Goal: Task Accomplishment & Management: Complete application form

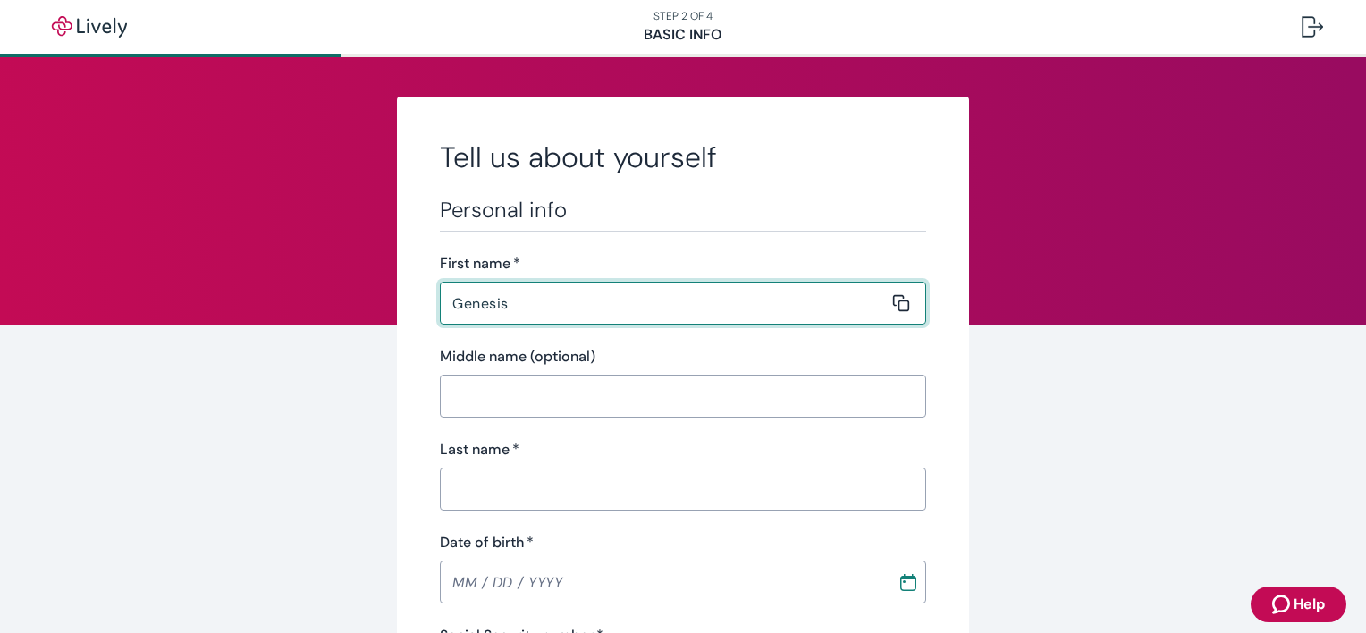
type input "Genesis"
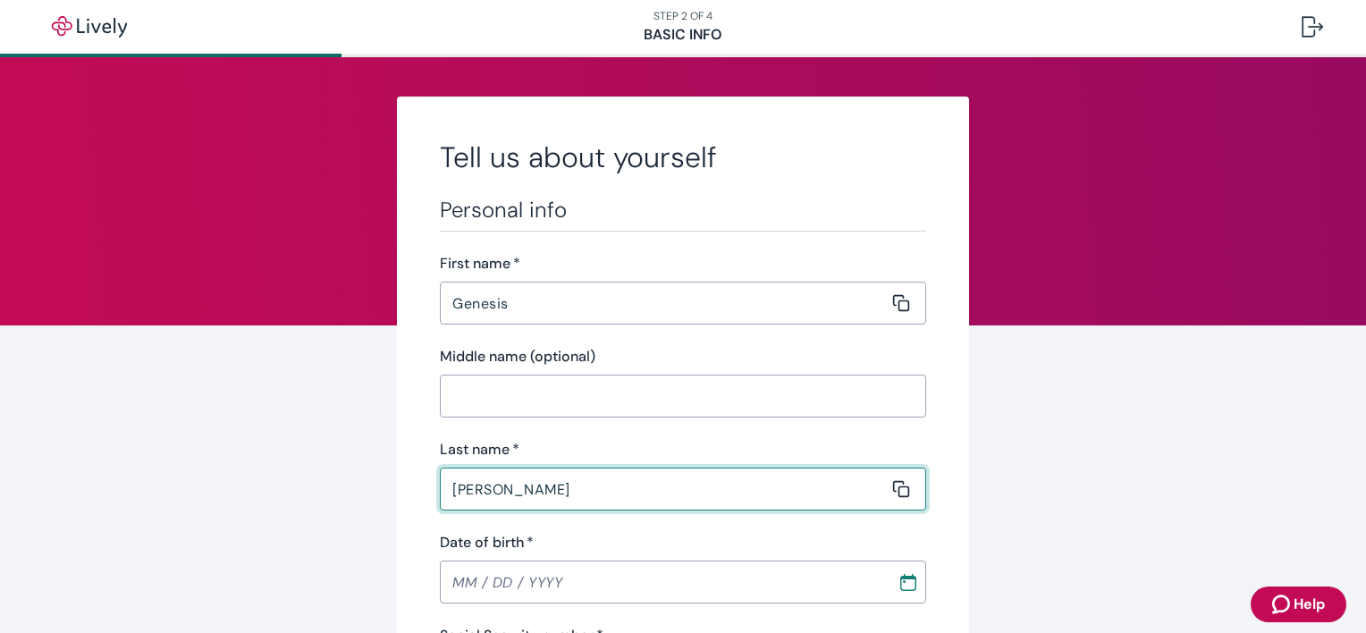
type input "[PERSON_NAME]"
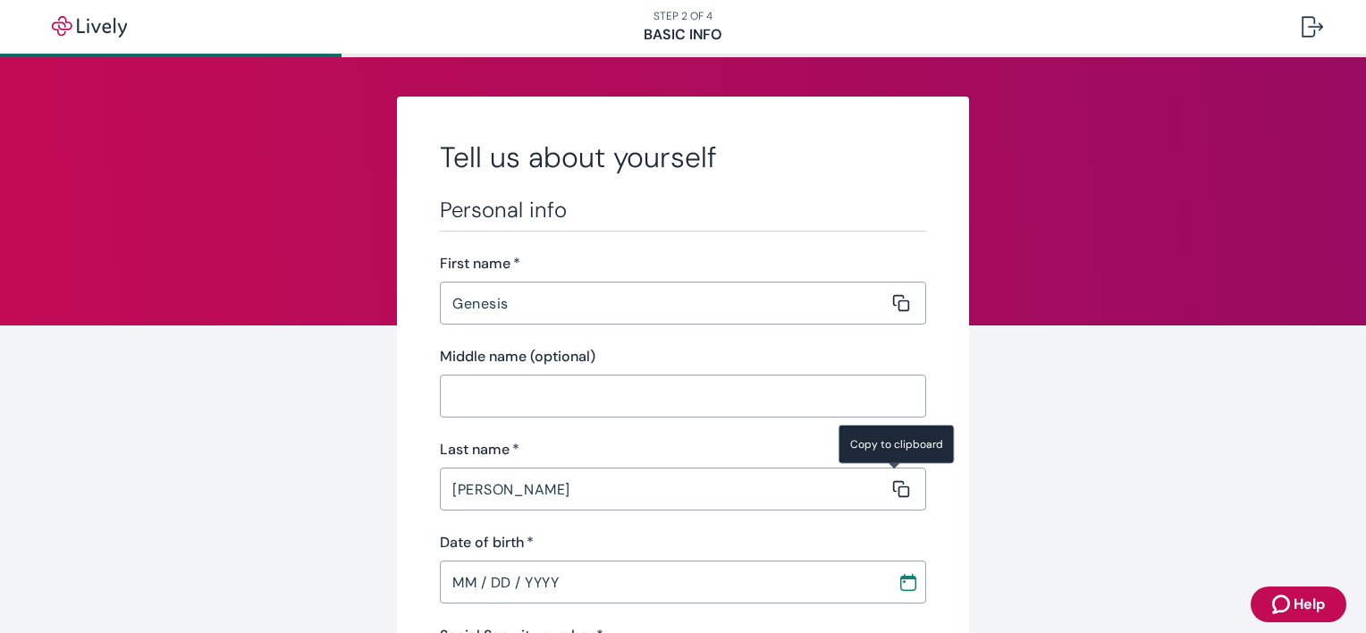
click at [473, 572] on input "MM / DD / YYYY" at bounding box center [662, 582] width 445 height 36
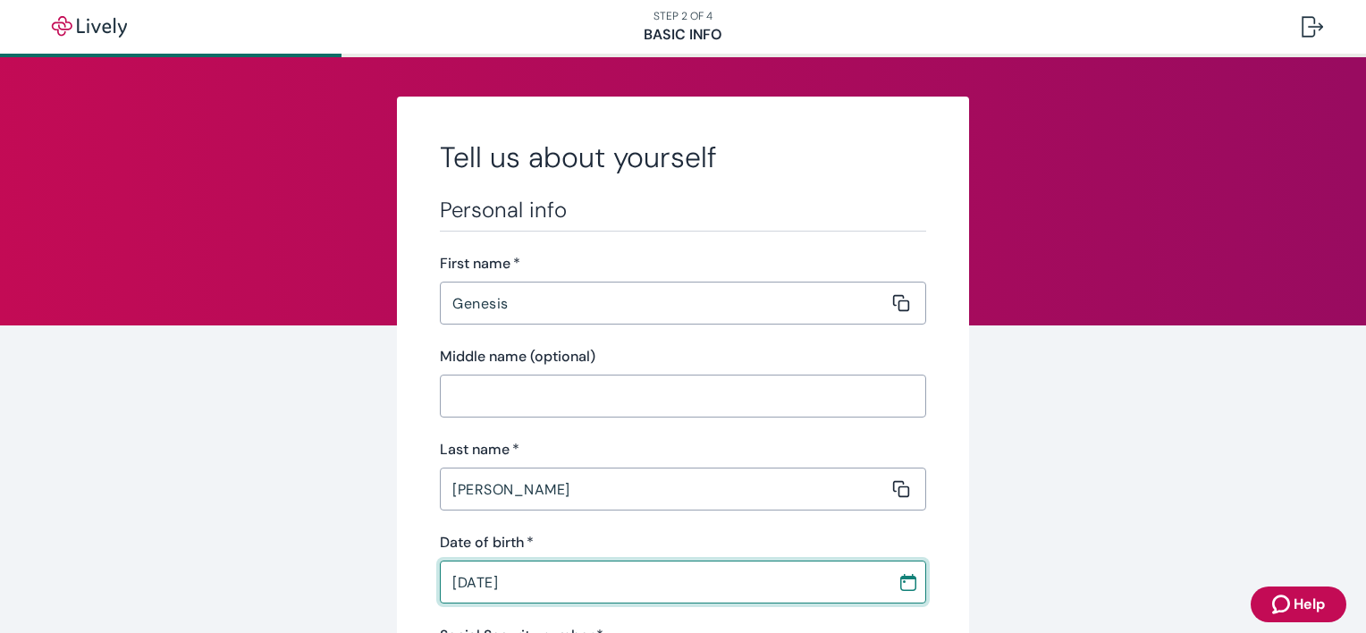
type input "[DATE]"
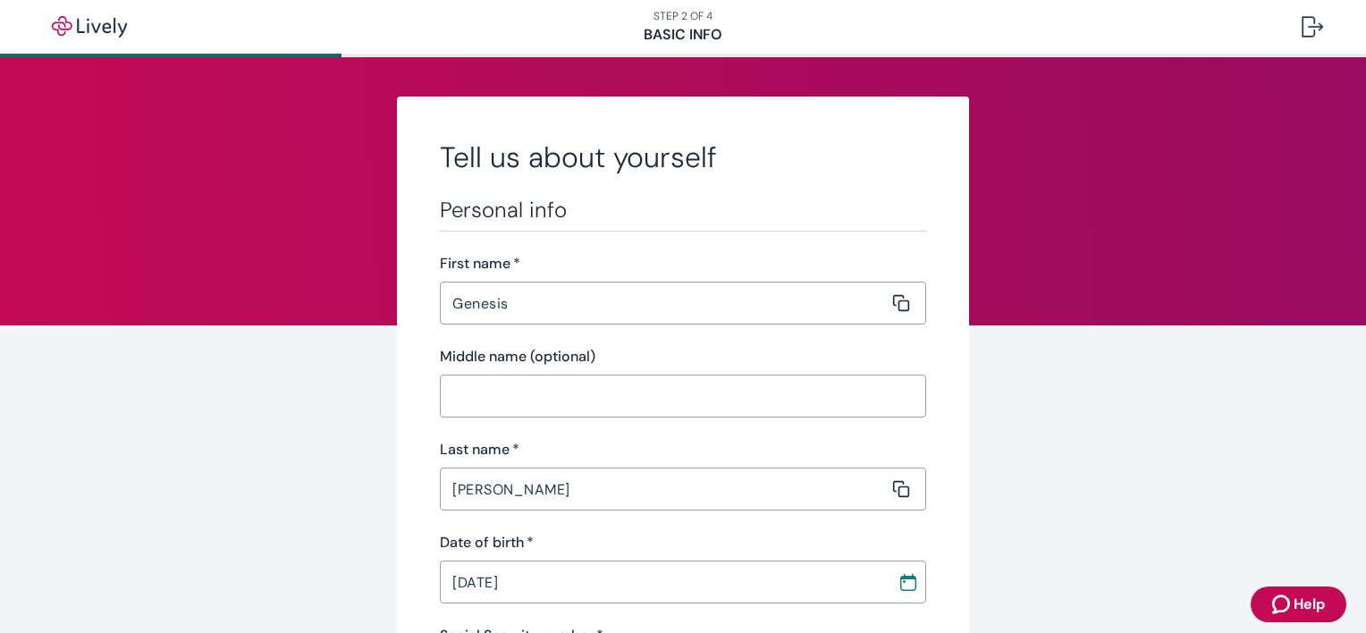
scroll to position [329, 0]
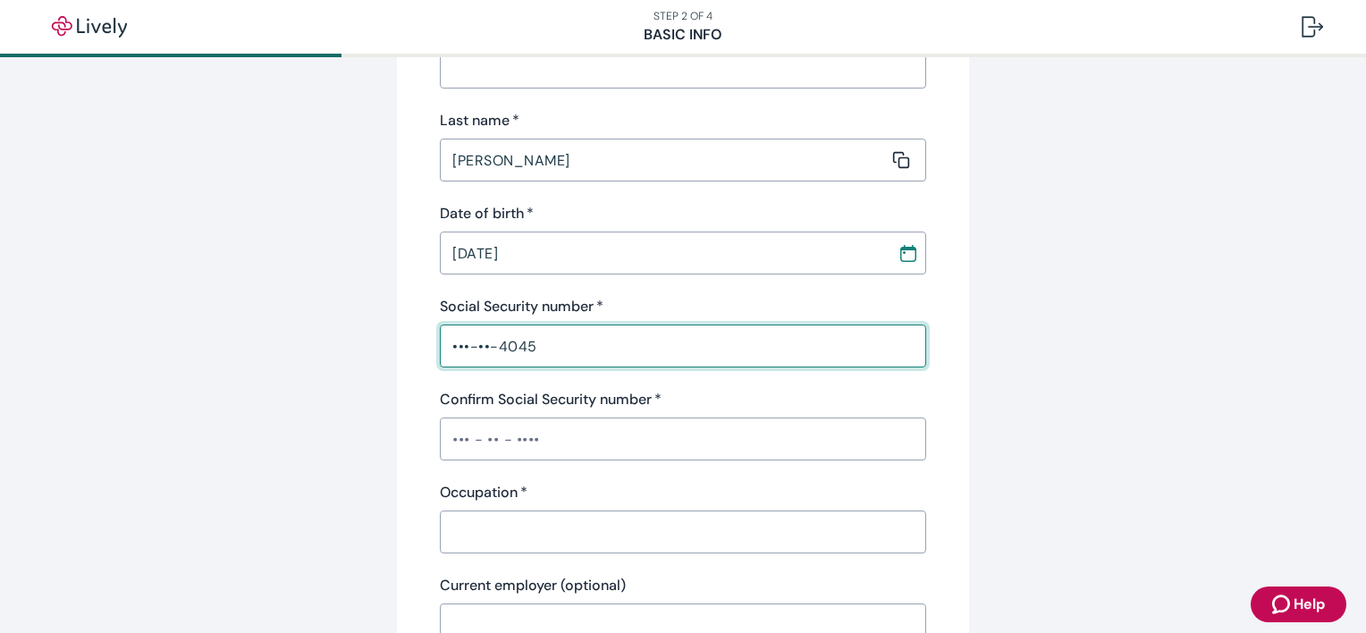
type input "•••-••-4045"
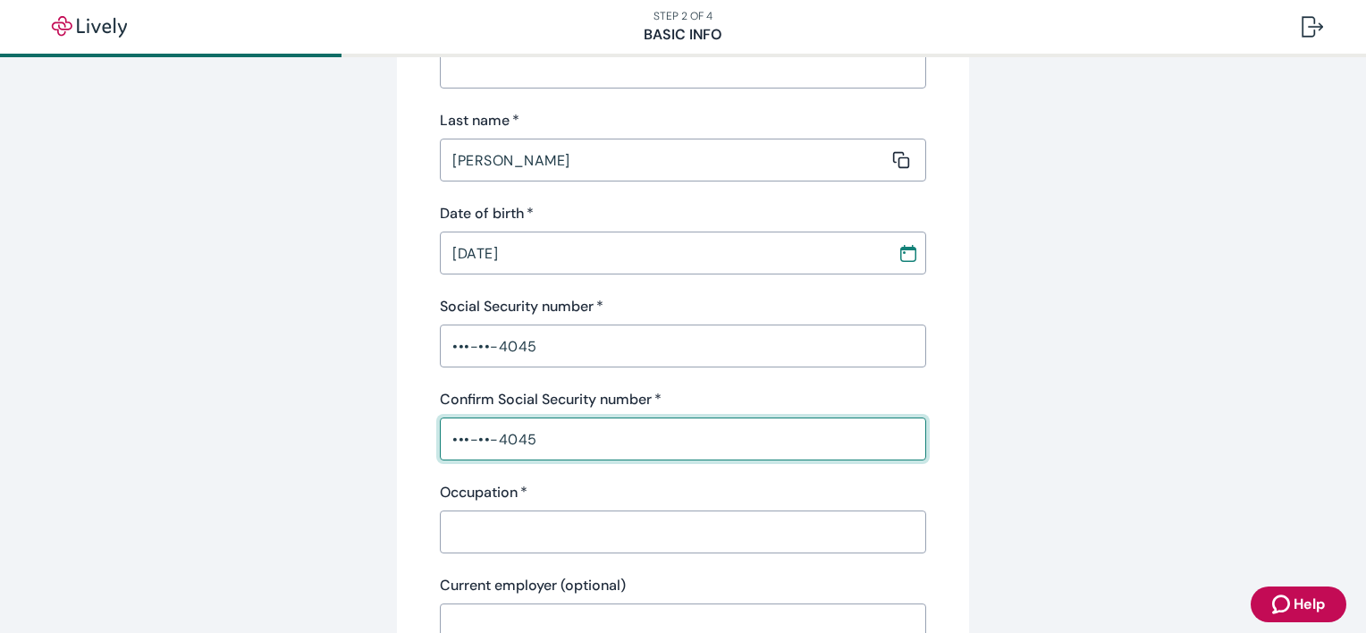
type input "•••-••-4045"
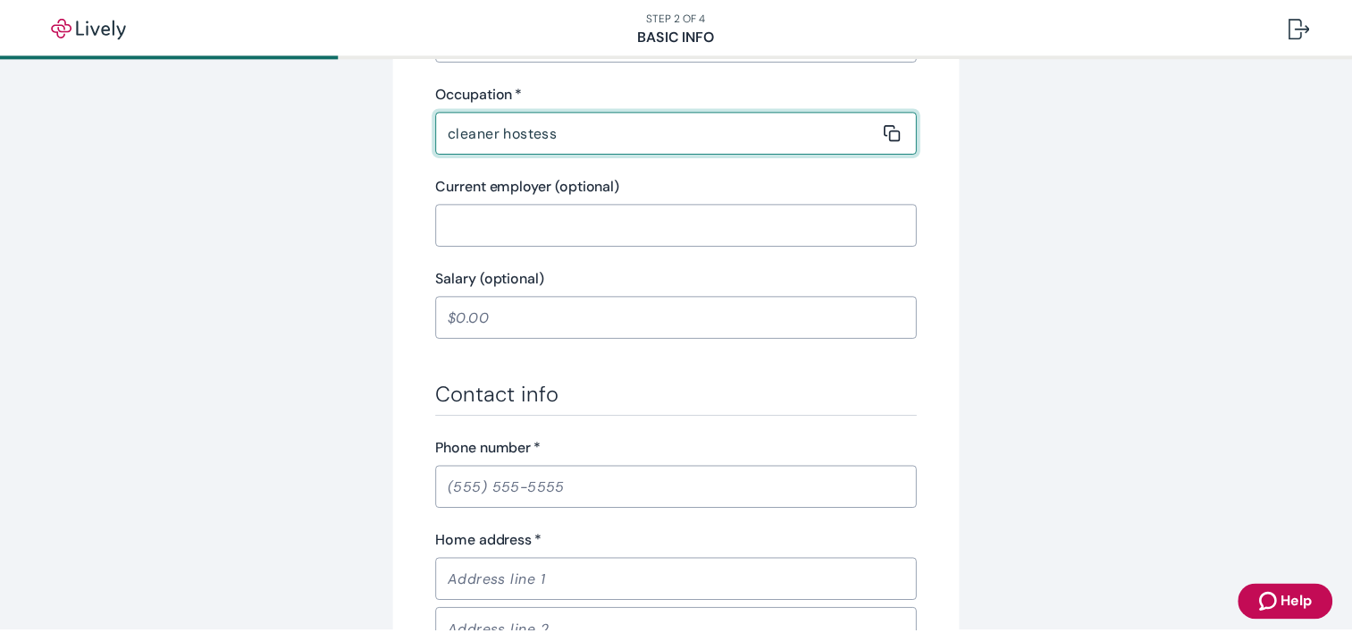
scroll to position [776, 0]
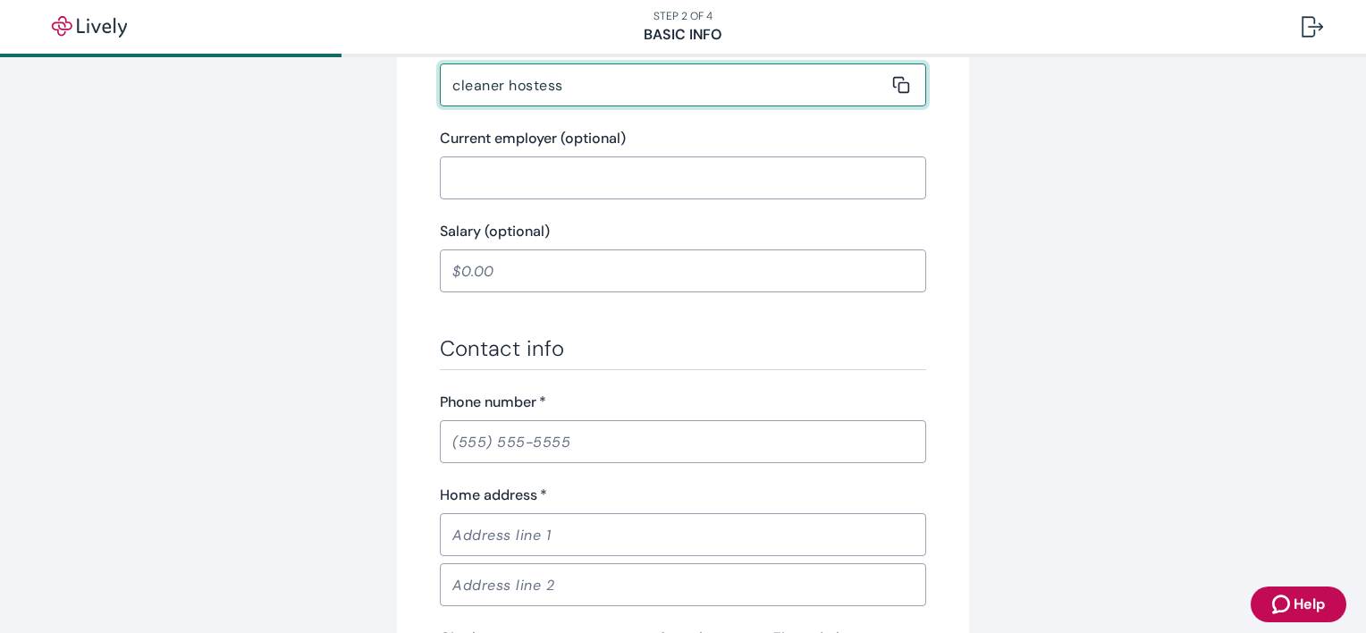
type input "cleaner hostess"
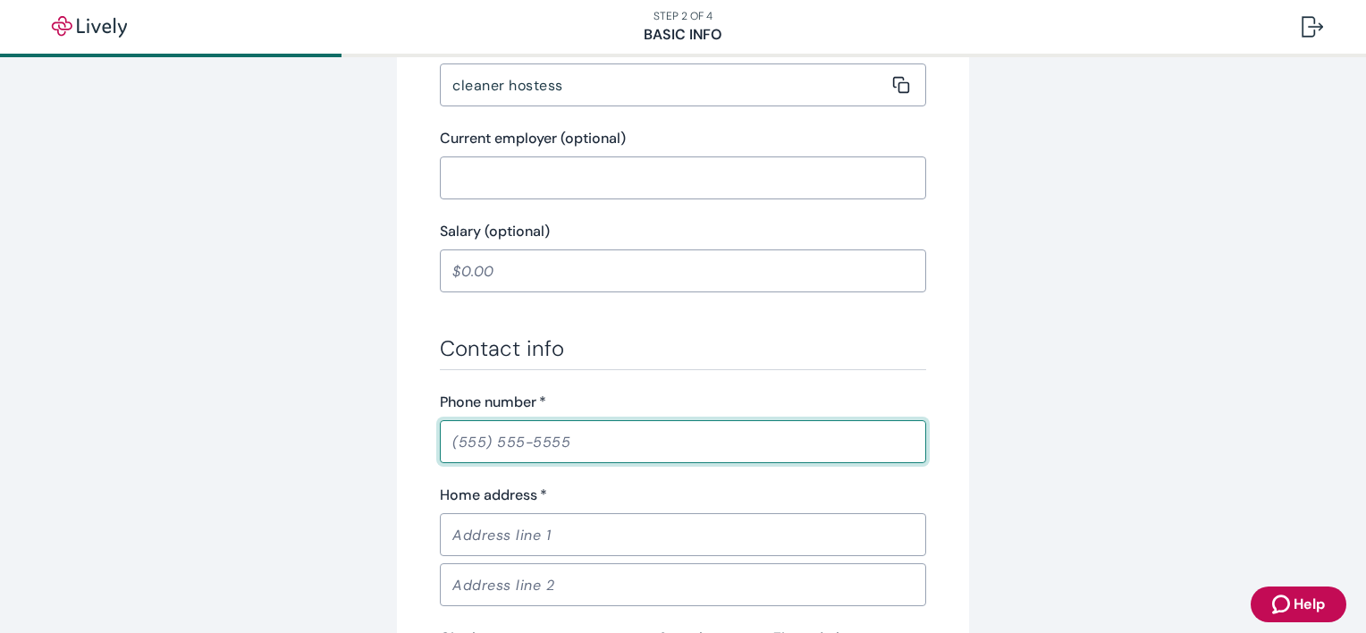
click at [618, 444] on input "Phone number   *" at bounding box center [683, 442] width 486 height 36
type input "[PHONE_NUMBER]"
type input "[PERSON_NAME]"
type input "1007 PAINTER FORK DR"
type input "BETHEL"
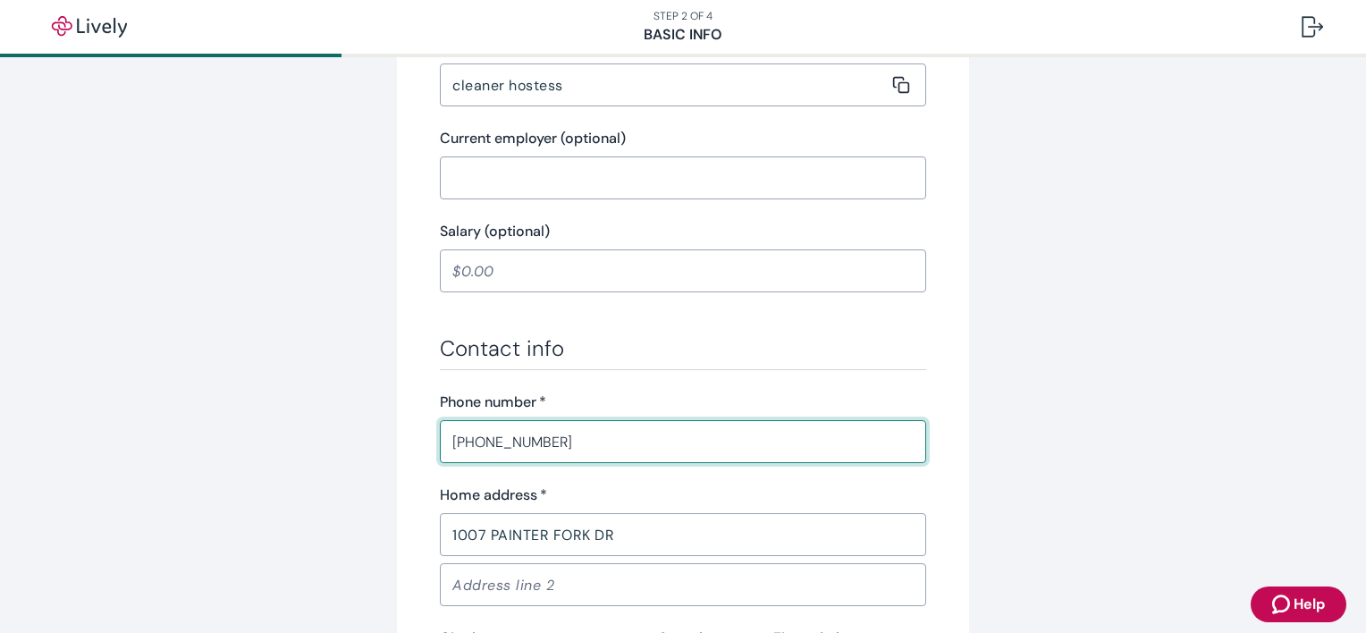
type input "[US_STATE]"
type input "45106"
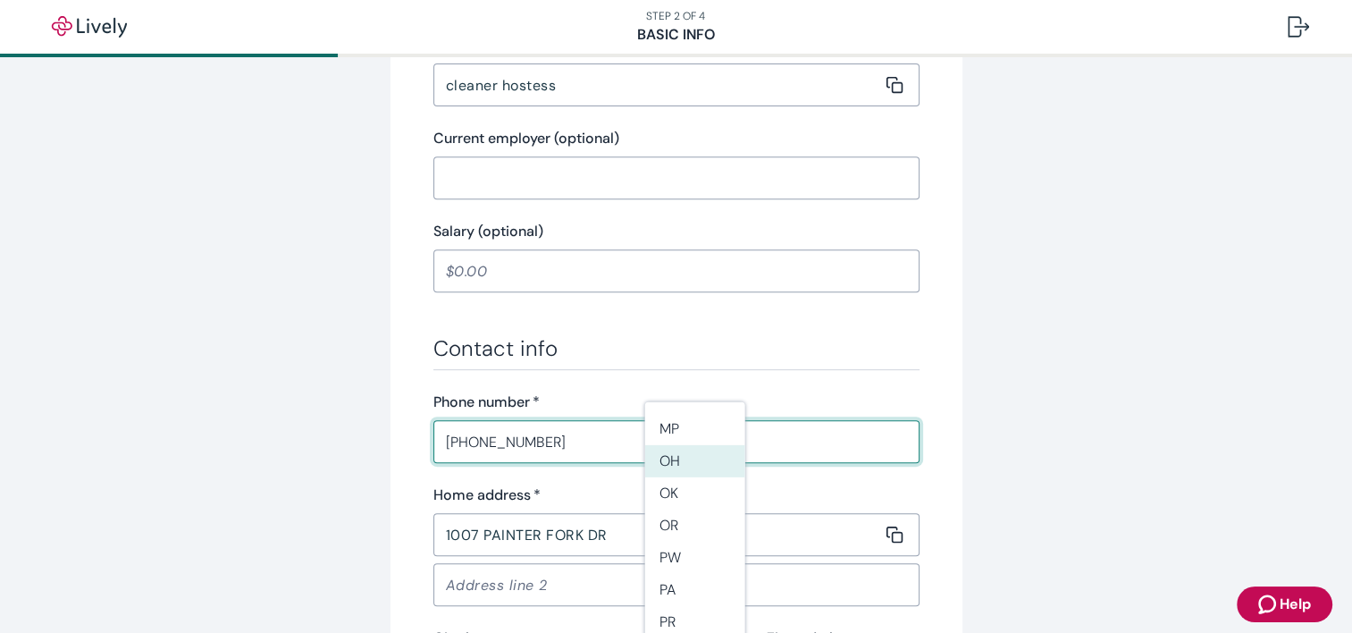
click at [668, 463] on li "OH" at bounding box center [695, 461] width 100 height 32
type input "OH"
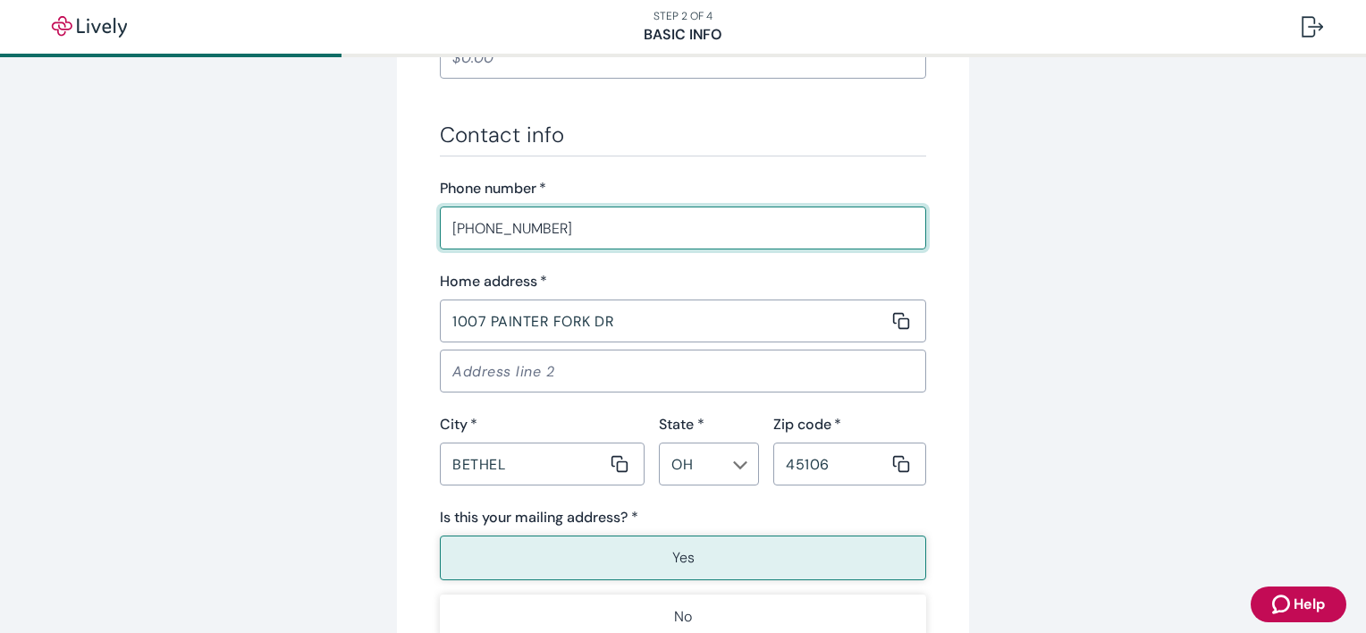
scroll to position [1133, 0]
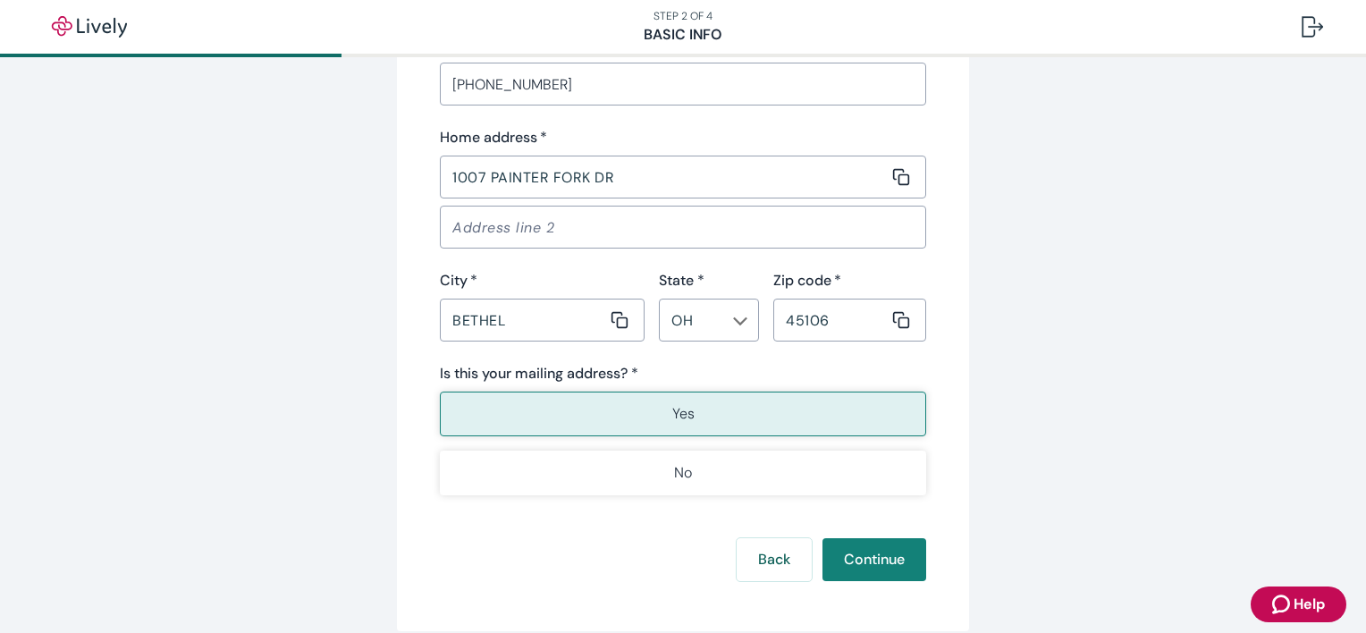
click at [672, 418] on p "Yes" at bounding box center [683, 413] width 22 height 21
click at [871, 561] on button "Continue" at bounding box center [874, 559] width 104 height 43
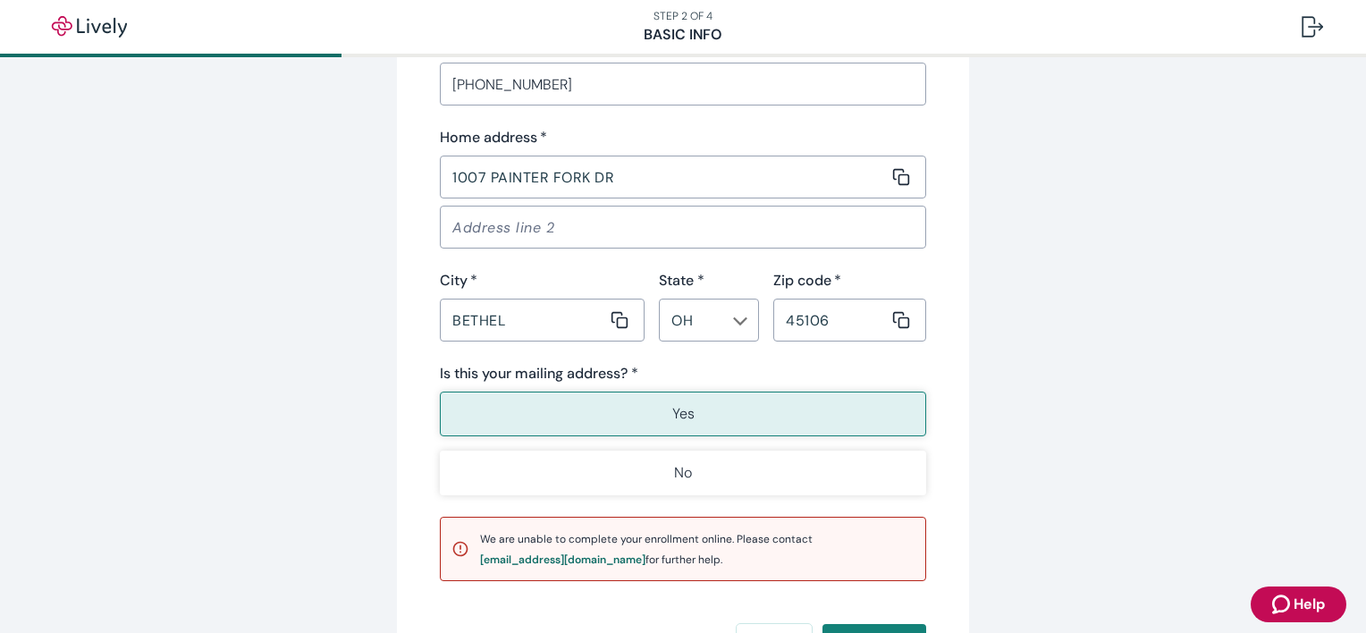
click at [719, 407] on button "Yes" at bounding box center [683, 413] width 486 height 45
